Goal: Information Seeking & Learning: Learn about a topic

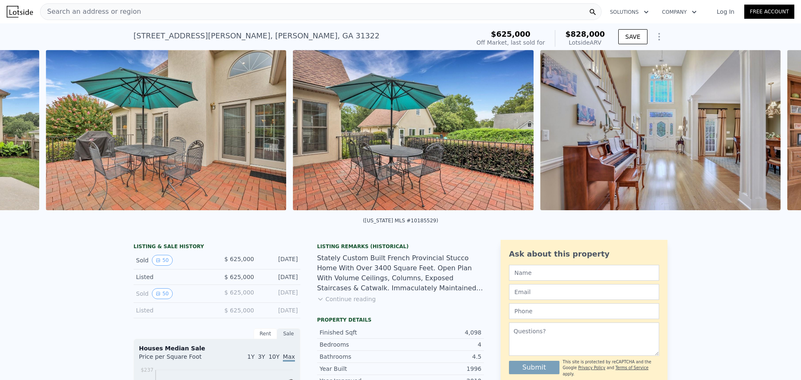
scroll to position [0, 2111]
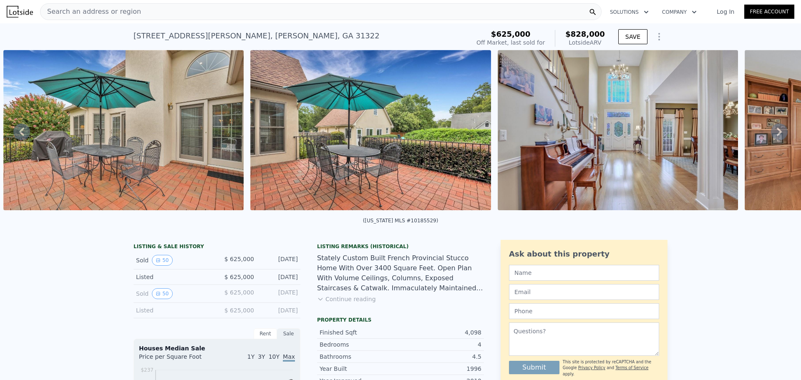
click at [131, 8] on div "Search an address or region" at bounding box center [321, 11] width 562 height 17
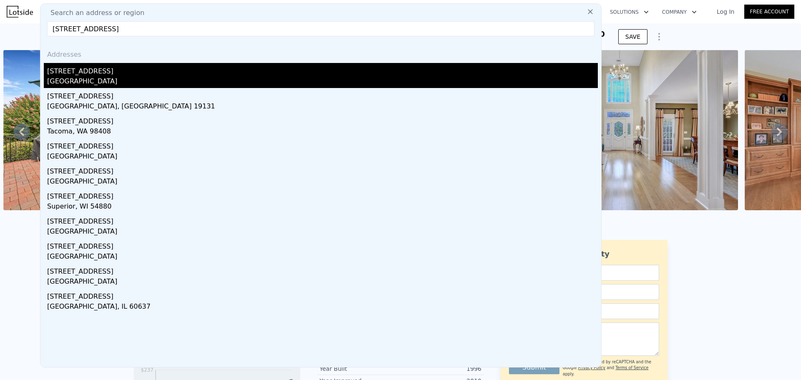
type input "1502 e 56th st"
click at [71, 75] on div "1502 E 56th St" at bounding box center [322, 69] width 551 height 13
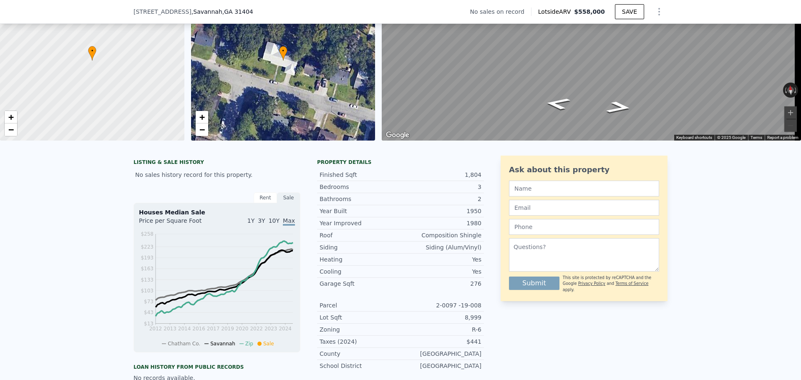
scroll to position [3, 0]
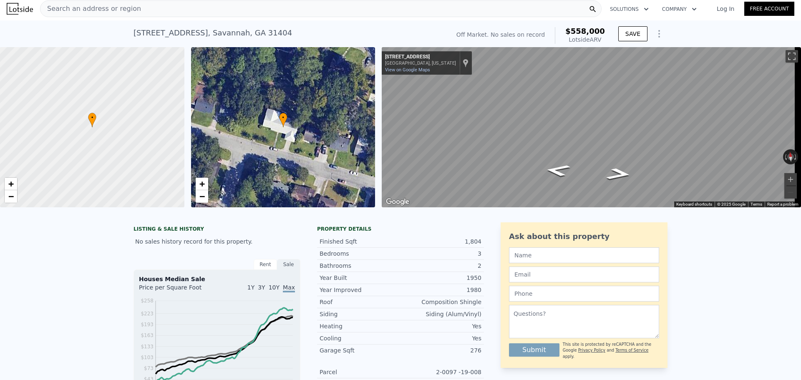
type input "0"
type input "6"
type input "0.5"
type input "3.5"
type input "2987"
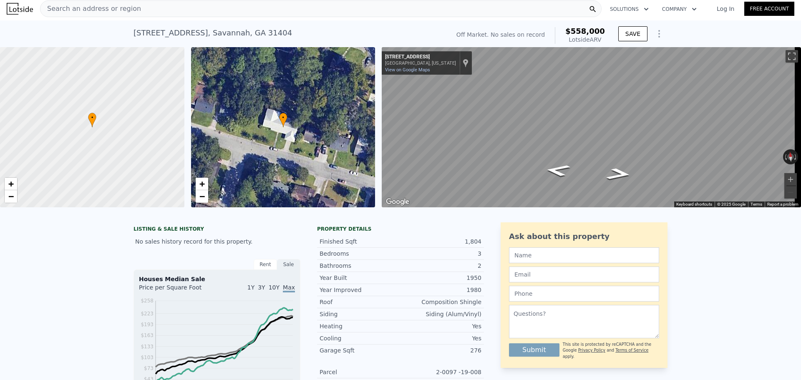
type input "4727"
type input "10454"
type input "23522.4"
type input "$ 828,000"
type input "$ 114,779"
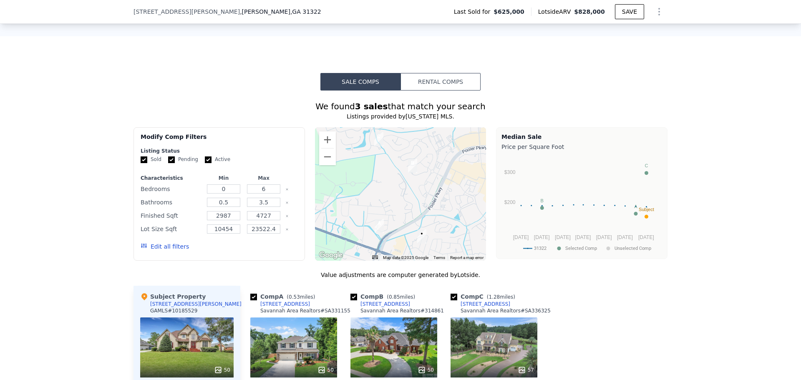
scroll to position [626, 0]
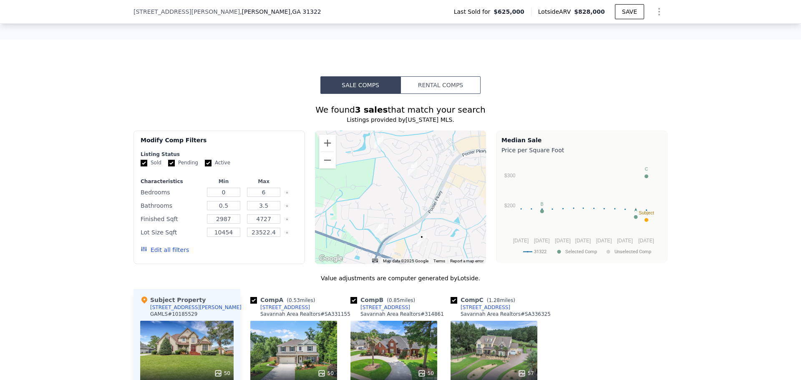
type input "3"
type input "4"
type input "0"
type input "2"
type input "1386"
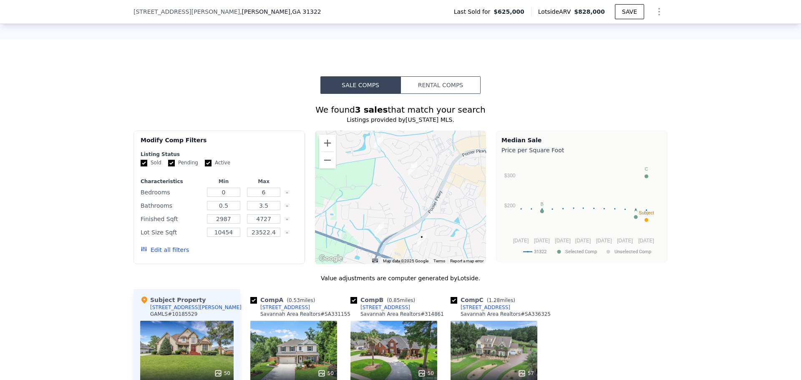
type input "2300"
type input "6098.400000000001"
type input "14374.800000000001"
type input "$ 558,000"
type input "$ 30,001"
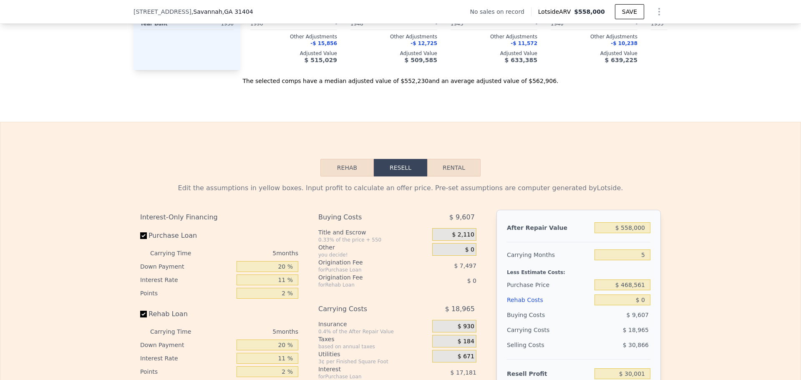
scroll to position [1109, 0]
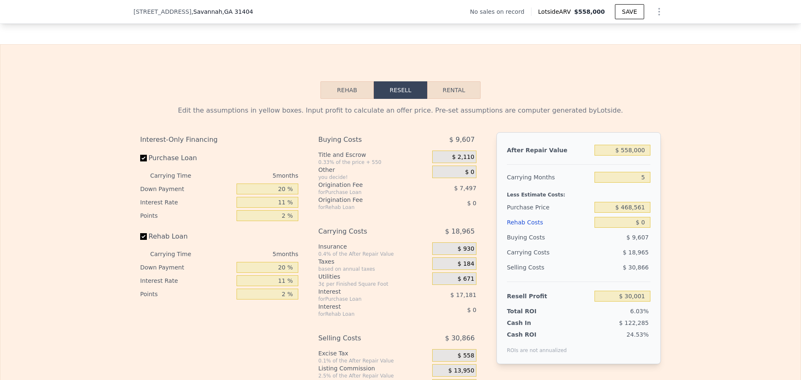
click at [450, 99] on button "Rental" at bounding box center [453, 90] width 53 height 18
select select "30"
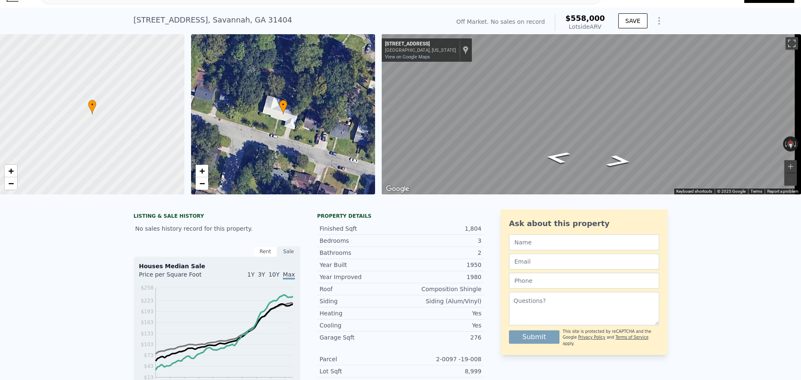
scroll to position [3, 0]
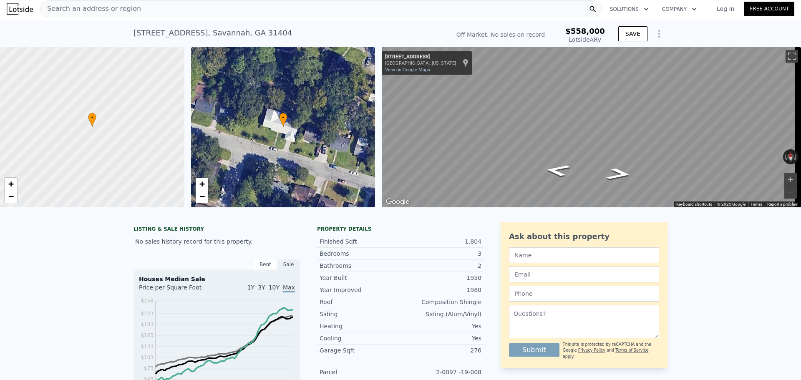
type input "0"
type input "6"
type input "0.5"
type input "3.5"
type input "2987"
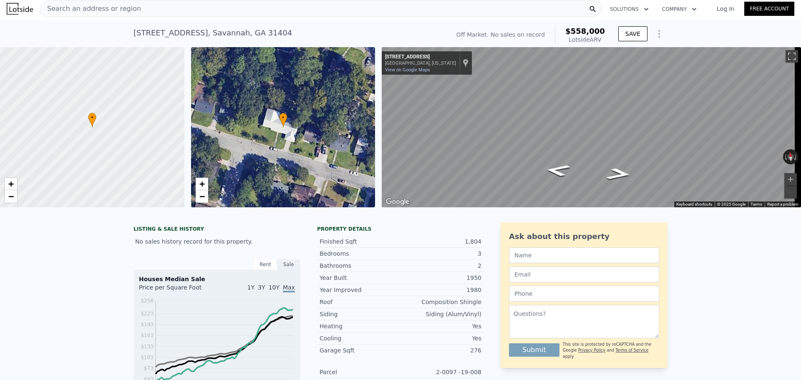
type input "4727"
type input "10454"
type input "23522.4"
type input "$ 4,900"
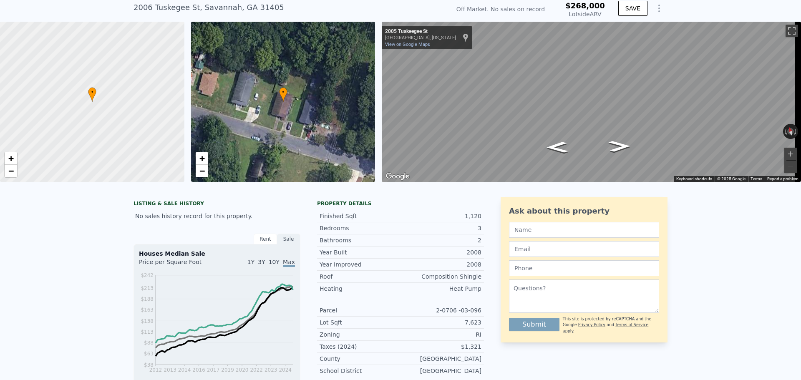
scroll to position [3, 0]
